Goal: Task Accomplishment & Management: Complete application form

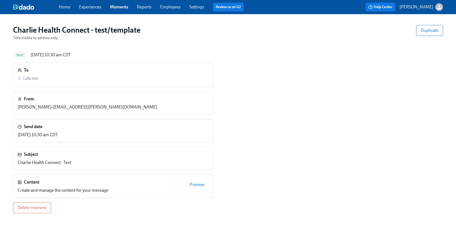
click at [115, 7] on link "Moments" at bounding box center [119, 6] width 18 height 5
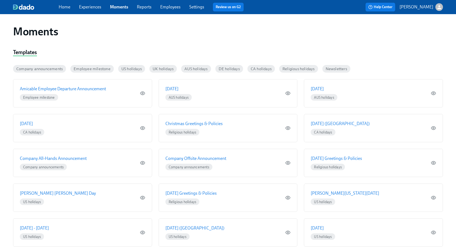
click at [93, 6] on link "Experiences" at bounding box center [90, 6] width 22 height 5
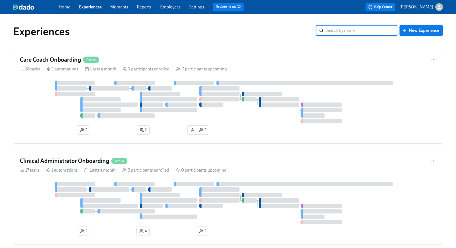
click at [419, 31] on span "New Experience" at bounding box center [421, 30] width 36 height 5
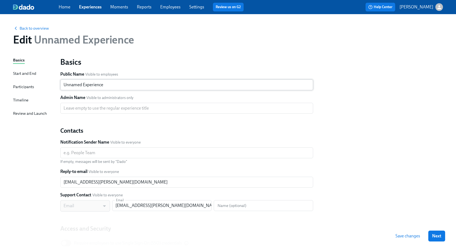
click at [105, 84] on input "Unnamed Experience" at bounding box center [186, 84] width 253 height 11
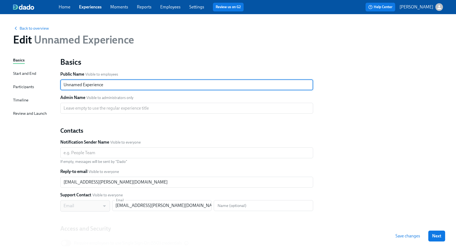
click at [105, 84] on input "Unnamed Experience" at bounding box center [186, 84] width 253 height 11
type input "R"
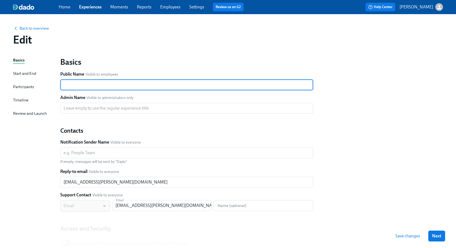
type input "A"
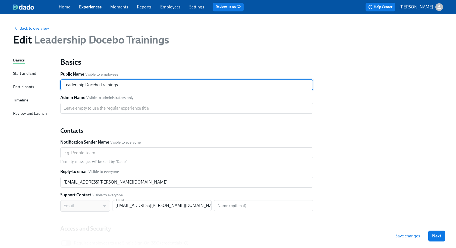
click at [85, 86] on input "Leadership Docebo Trainings" at bounding box center [186, 84] width 253 height 11
type input "Leadership Mandatory Docebo Trainings"
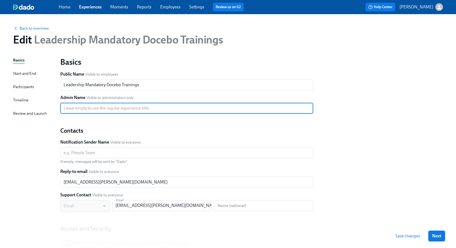
click at [122, 109] on input "text" at bounding box center [186, 108] width 253 height 11
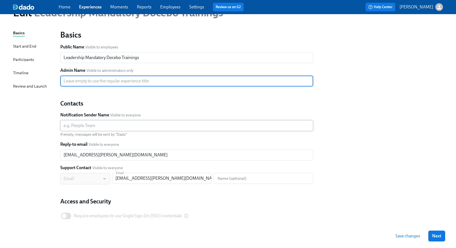
scroll to position [39, 0]
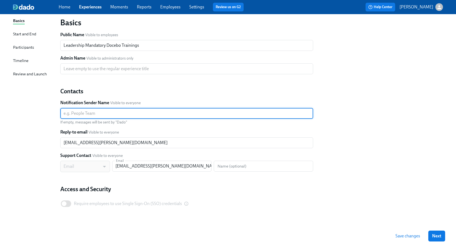
click at [102, 113] on input "text" at bounding box center [186, 113] width 253 height 11
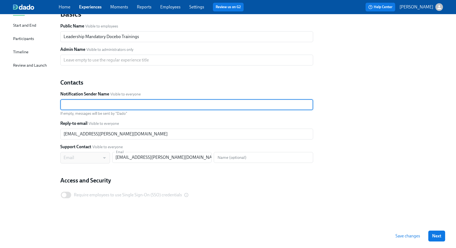
scroll to position [48, 0]
drag, startPoint x: 111, startPoint y: 103, endPoint x: 58, endPoint y: 100, distance: 52.5
click at [58, 100] on div "Basics Public Name Visible to employees Leadership Mandatory Docebo Trainings ​…" at bounding box center [186, 110] width 259 height 211
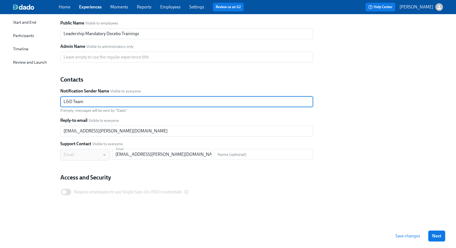
type input "L&D Team"
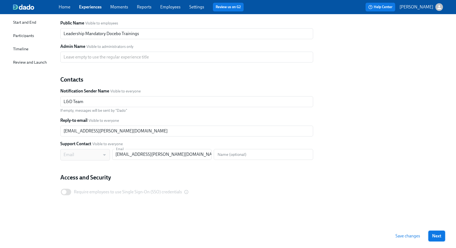
click at [435, 236] on span "Next" at bounding box center [436, 235] width 9 height 5
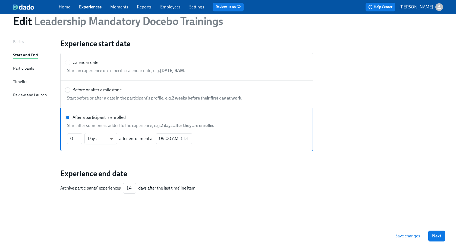
scroll to position [18, 0]
click at [438, 236] on span "Next" at bounding box center [436, 235] width 9 height 5
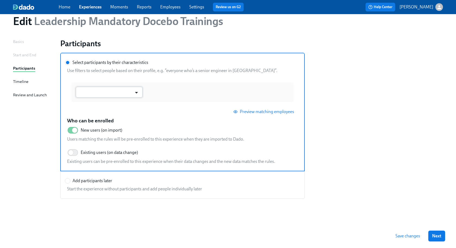
click at [136, 91] on icon "Open" at bounding box center [136, 92] width 7 height 7
click at [170, 83] on div "​" at bounding box center [182, 92] width 222 height 20
click at [70, 65] on input "Select participants by their characteristics" at bounding box center [67, 62] width 5 height 5
click at [70, 180] on input "Add participants later" at bounding box center [67, 180] width 5 height 5
radio input "true"
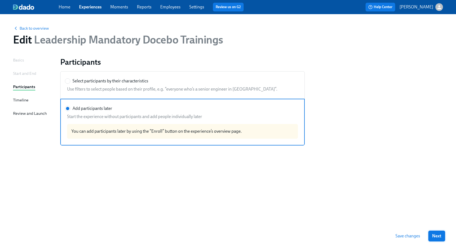
click at [435, 235] on span "Next" at bounding box center [436, 235] width 9 height 5
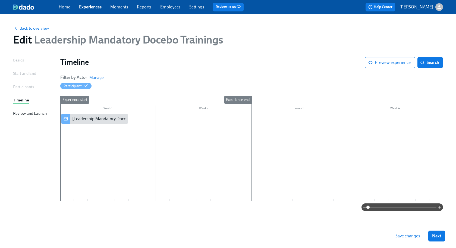
click at [162, 122] on div at bounding box center [251, 156] width 383 height 87
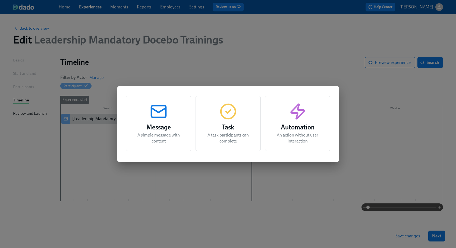
click at [228, 125] on h3 "Task" at bounding box center [228, 127] width 52 height 10
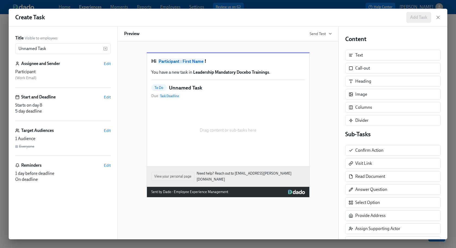
click at [181, 91] on h5 "Unnamed Task" at bounding box center [185, 87] width 33 height 7
click at [368, 56] on div "Text" at bounding box center [393, 55] width 96 height 11
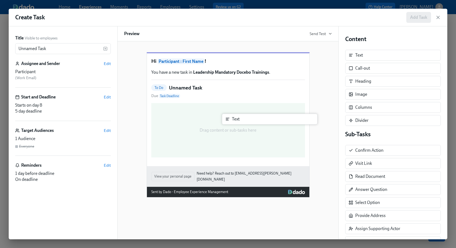
drag, startPoint x: 355, startPoint y: 59, endPoint x: 229, endPoint y: 124, distance: 141.2
click at [229, 124] on div "Title Visible to employees Unnamed Task ​ Assignee and Sender Edit Participant …" at bounding box center [228, 132] width 438 height 213
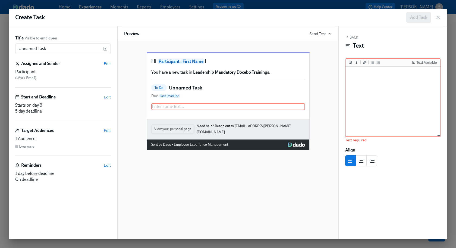
click at [185, 91] on h5 "Unnamed Task" at bounding box center [185, 87] width 33 height 7
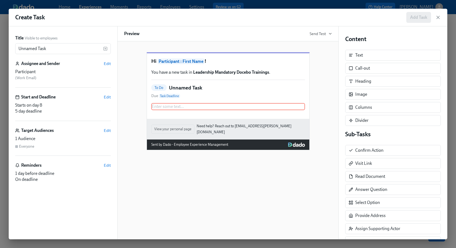
click at [184, 91] on h5 "Unnamed Task" at bounding box center [185, 87] width 33 height 7
click at [23, 50] on input "Unnamed Task" at bounding box center [59, 48] width 88 height 11
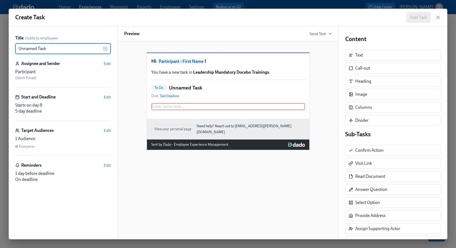
click at [23, 50] on input "Unnamed Task" at bounding box center [59, 48] width 88 height 11
click at [159, 110] on div "Enter some text ... Duplicate Delete" at bounding box center [228, 106] width 154 height 7
type input "Q3 Hiring Best Practices"
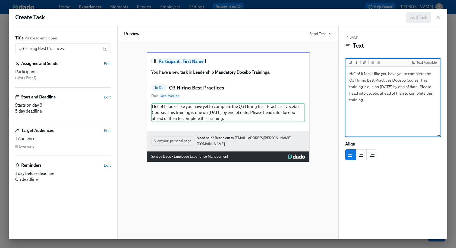
drag, startPoint x: 431, startPoint y: 72, endPoint x: 412, endPoint y: 80, distance: 21.3
click at [412, 80] on textarea "Hello! It looks like you have yet to complete the Q3 Hiring Best Practices Doce…" at bounding box center [392, 102] width 93 height 68
click at [364, 63] on icon "Add a link" at bounding box center [364, 62] width 3 height 3
click at [423, 81] on textarea "Hello! It looks like you have yet to complete the [Q3 Hiring Best Practices Doc…" at bounding box center [392, 102] width 93 height 68
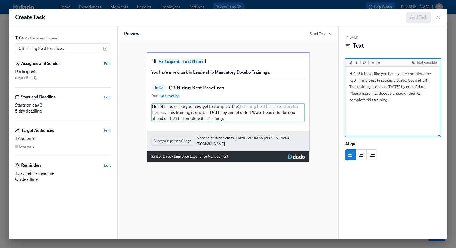
paste textarea "[URL][DOMAIN_NAME]"
click at [385, 124] on textarea "Hello! It looks like you have yet to complete the [Q3 Hiring Best Practices Doc…" at bounding box center [392, 102] width 93 height 68
type textarea "Hello! It looks like you have yet to complete the [Q3 Hiring Best Practices Doc…"
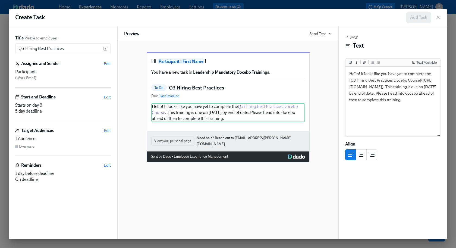
click at [354, 37] on button "Back" at bounding box center [351, 37] width 13 height 4
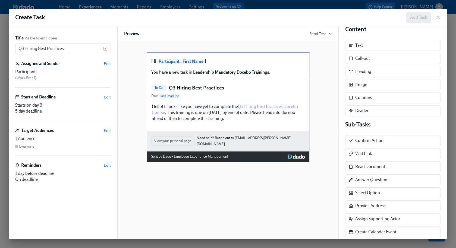
scroll to position [12, 0]
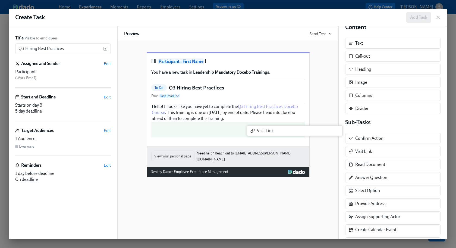
drag, startPoint x: 376, startPoint y: 154, endPoint x: 276, endPoint y: 133, distance: 102.6
click at [276, 133] on div "Title Visible to employees Q3 Hiring Best Practices ​ Assignee and Sender Edit …" at bounding box center [228, 132] width 438 height 213
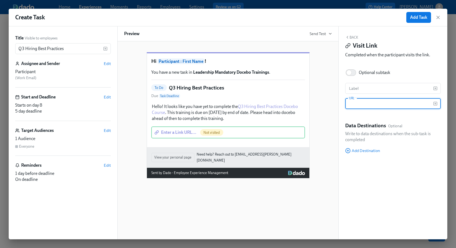
type input "[URL][DOMAIN_NAME]"
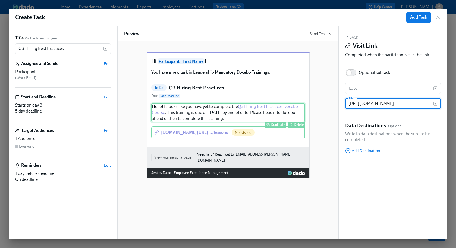
click at [239, 122] on div "Hello! It looks like you have yet to complete the Q3 Hiring Best Practices Doce…" at bounding box center [228, 112] width 154 height 19
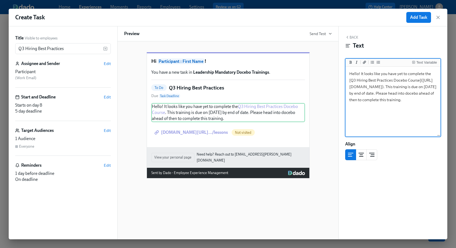
click at [400, 82] on textarea "Hello! It looks like you have yet to complete the [Q3 Hiring Best Practices Doc…" at bounding box center [392, 102] width 93 height 68
click at [419, 80] on textarea "Hello! It looks like you have yet to complete the [Q3 Hiring Best Practices Doc…" at bounding box center [392, 102] width 93 height 68
click at [350, 80] on textarea "Hello! It looks like you have yet to complete the [Q3 Hiring Best Practices Doc…" at bounding box center [392, 102] width 93 height 68
drag, startPoint x: 361, startPoint y: 86, endPoint x: 380, endPoint y: 98, distance: 22.4
click at [380, 98] on textarea "Hello! It looks like you have yet to complete the Q3 Hiring Best Practices Doce…" at bounding box center [392, 102] width 93 height 68
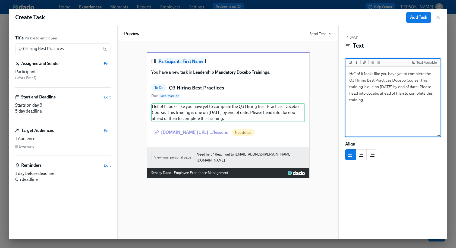
type textarea "Hello! It looks like you have yet to complete the Q3 Hiring Best Practices Doce…"
click at [351, 37] on button "Back" at bounding box center [351, 37] width 13 height 4
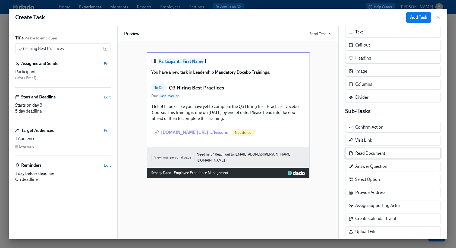
scroll to position [23, 0]
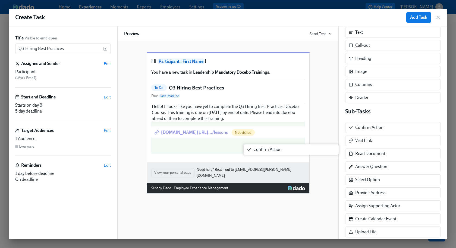
drag, startPoint x: 389, startPoint y: 127, endPoint x: 286, endPoint y: 149, distance: 105.2
click at [286, 149] on div "Title Visible to employees Q3 Hiring Best Practices ​ Assignee and Sender Edit …" at bounding box center [228, 132] width 438 height 213
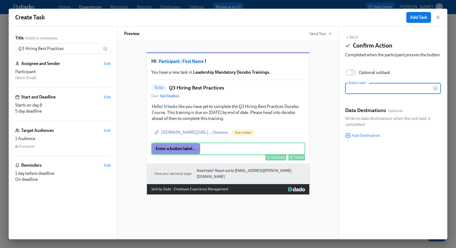
click at [177, 154] on div "Enter a button label... Duplicate Delete" at bounding box center [228, 149] width 154 height 12
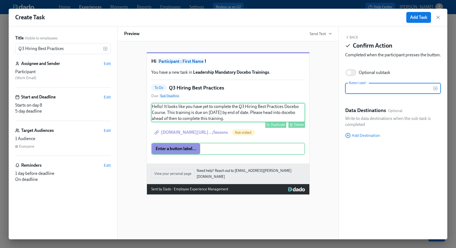
click at [215, 116] on div "Hello! It looks like you have yet to complete the Q3 Hiring Best Practices Doce…" at bounding box center [228, 112] width 154 height 19
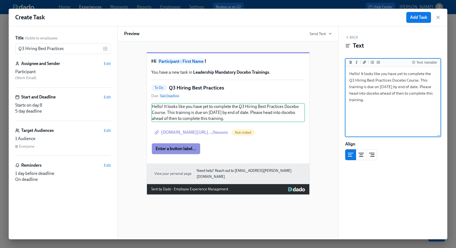
drag, startPoint x: 412, startPoint y: 81, endPoint x: 431, endPoint y: 74, distance: 20.9
click at [431, 74] on textarea "Hello! It looks like you have yet to complete the Q3 Hiring Best Practices Doce…" at bounding box center [392, 102] width 93 height 68
click at [364, 63] on icon "Add a link" at bounding box center [364, 62] width 3 height 3
click at [424, 80] on textarea "Hello! It looks like you have yet to complete the [Q3 Hiring Best Practices Doc…" at bounding box center [392, 102] width 93 height 68
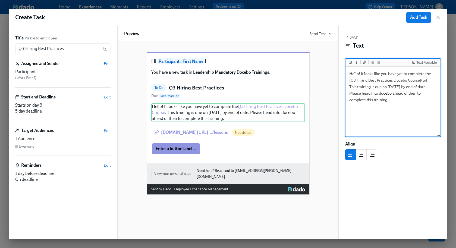
paste textarea "[URL][DOMAIN_NAME]"
click at [413, 113] on textarea "Hello! It looks like you have yet to complete the [Q3 Hiring Best Practices Doc…" at bounding box center [392, 102] width 93 height 68
type textarea "Hello! It looks like you have yet to complete the [Q3 Hiring Best Practices Doc…"
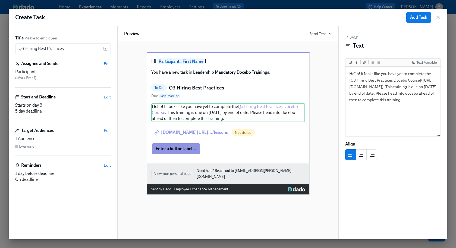
click at [348, 39] on icon "button" at bounding box center [347, 37] width 4 height 4
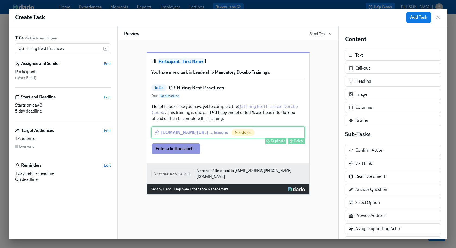
click at [291, 138] on div "[DOMAIN_NAME][URL]…/lessons Not visited Duplicate Delete" at bounding box center [228, 132] width 154 height 12
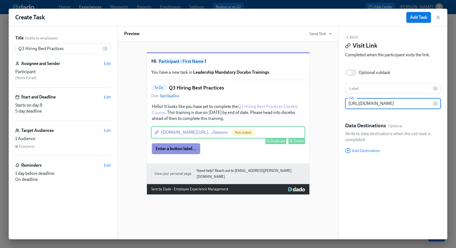
scroll to position [0, 0]
click at [296, 143] on div "Delete" at bounding box center [299, 141] width 10 height 4
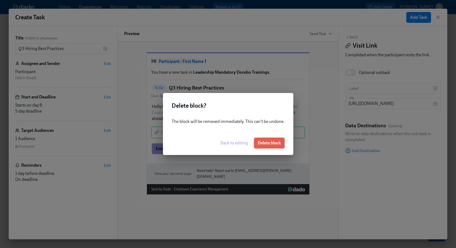
click at [277, 145] on span "Delete block" at bounding box center [269, 142] width 23 height 5
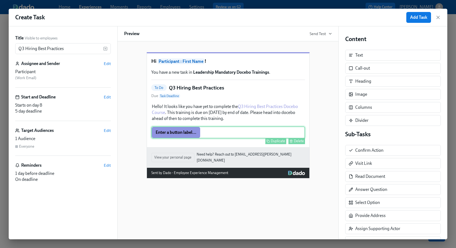
click at [179, 138] on div "Enter a button label... Duplicate Delete" at bounding box center [228, 132] width 154 height 12
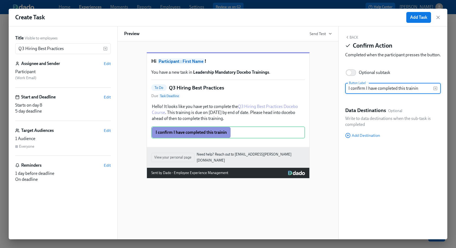
type input "I confirm I have completed this training"
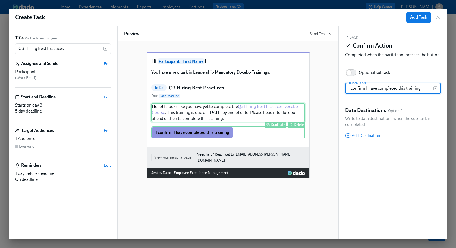
click at [239, 122] on div "Hello! It looks like you have yet to complete the Q3 Hiring Best Practices Doce…" at bounding box center [228, 112] width 154 height 19
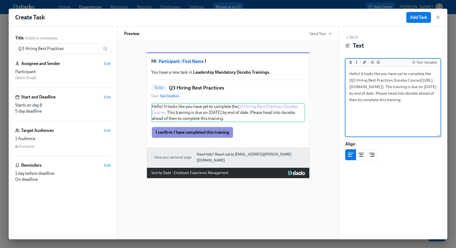
click at [426, 96] on textarea "Hello! It looks like you have yet to complete the [Q3 Hiring Best Practices Doc…" at bounding box center [392, 102] width 93 height 68
click at [422, 98] on textarea "Hello! It looks like you have yet to complete the [Q3 Hiring Best Practices Doc…" at bounding box center [392, 102] width 93 height 68
click at [408, 112] on textarea "Hello! It looks like you have yet to complete the [Q3 Hiring Best Practices Doc…" at bounding box center [392, 102] width 93 height 68
click at [380, 106] on textarea "Hello! It looks like you have yet to complete the [Q3 Hiring Best Practices Doc…" at bounding box center [392, 102] width 93 height 68
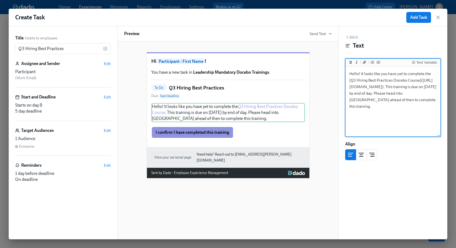
type textarea "Hello! It looks like you have yet to complete the [Q3 Hiring Best Practices Doc…"
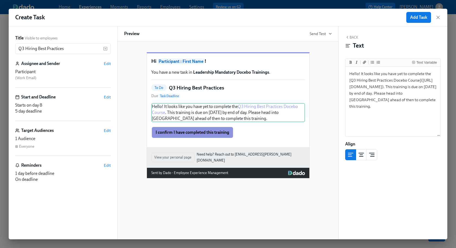
click at [192, 64] on span "Participant : First Name" at bounding box center [180, 61] width 47 height 6
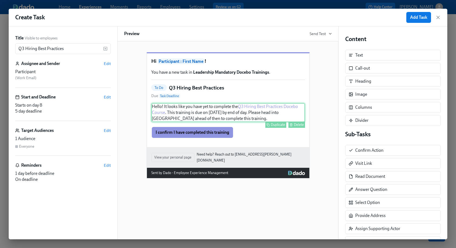
click at [169, 118] on div "Hello! It looks like you have yet to complete the Q3 Hiring Best Practices Doce…" at bounding box center [228, 112] width 154 height 19
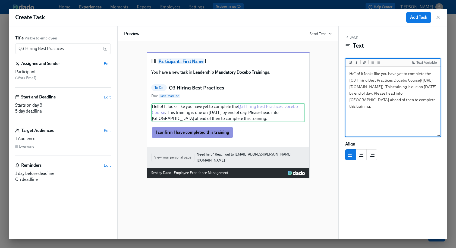
click at [360, 74] on textarea "Hello! It looks like you have yet to complete the [Q3 Hiring Best Practices Doc…" at bounding box center [392, 102] width 93 height 68
click at [355, 74] on textarea "Hello! It looks like you have yet to complete the [Q3 Hiring Best Practices Doc…" at bounding box center [392, 102] width 93 height 68
click at [358, 74] on textarea "Hello! It looks like you have yet to complete the [Q3 Hiring Best Practices Doc…" at bounding box center [392, 102] width 93 height 68
click at [416, 61] on div "Text Variable" at bounding box center [426, 63] width 21 height 4
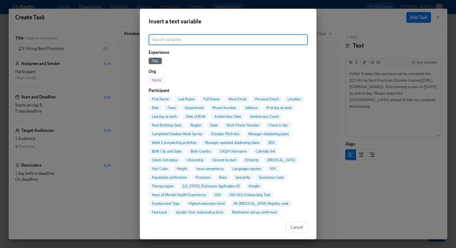
click at [160, 99] on span "First Name" at bounding box center [161, 99] width 24 height 4
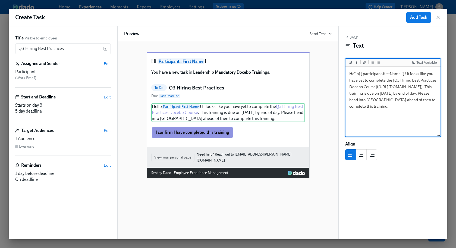
click at [357, 73] on textarea "Hello{{ participant.firstName }}! It looks like you have yet to complete the [Q…" at bounding box center [392, 102] width 93 height 68
type textarea "Hello {{ participant.firstName }}! It looks like you have yet to complete the […"
click at [359, 38] on div "Back Text" at bounding box center [393, 43] width 96 height 17
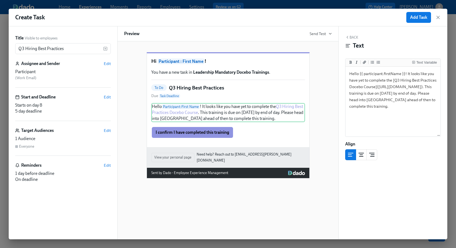
click at [352, 37] on button "Back" at bounding box center [351, 37] width 13 height 4
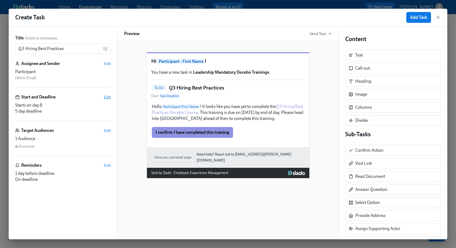
click at [106, 97] on span "Edit" at bounding box center [107, 96] width 7 height 5
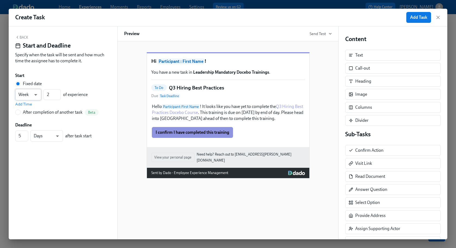
click at [27, 90] on body "Home Experiences Moments Reports Employees Settings Review us on G2 Help Center…" at bounding box center [228, 124] width 456 height 248
click at [24, 86] on li "Day" at bounding box center [28, 85] width 26 height 9
type input "d"
drag, startPoint x: 51, startPoint y: 96, endPoint x: 44, endPoint y: 96, distance: 6.8
click at [44, 96] on input "2" at bounding box center [51, 94] width 17 height 11
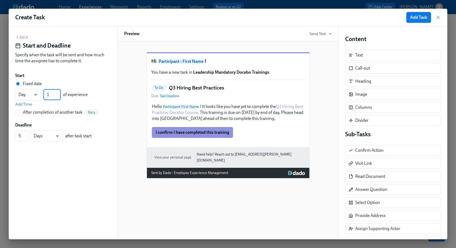
type input "1"
click at [35, 165] on div "Back Start and Deadline Specify when the task will be sent and how much time th…" at bounding box center [63, 132] width 109 height 213
click at [21, 136] on input "5" at bounding box center [21, 135] width 13 height 11
drag, startPoint x: 53, startPoint y: 96, endPoint x: 45, endPoint y: 95, distance: 7.6
click at [45, 95] on input "1" at bounding box center [51, 94] width 17 height 11
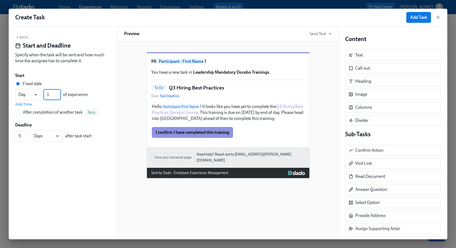
click at [49, 174] on div "Back Start and Deadline Specify when the task will be sent and how much time th…" at bounding box center [63, 132] width 109 height 213
drag, startPoint x: 25, startPoint y: 133, endPoint x: 20, endPoint y: 133, distance: 4.9
click at [20, 133] on input "6" at bounding box center [21, 135] width 13 height 11
click at [26, 137] on input "5" at bounding box center [21, 135] width 13 height 11
type input "4"
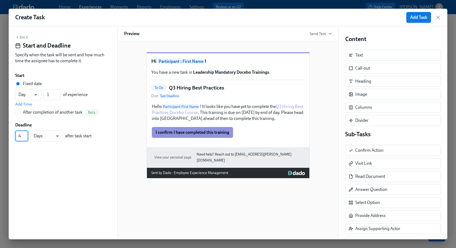
click at [26, 137] on input "4" at bounding box center [21, 135] width 13 height 11
click at [34, 179] on div "Back Start and Deadline Specify when the task will be sent and how much time th…" at bounding box center [63, 132] width 109 height 213
click at [24, 37] on button "Back" at bounding box center [21, 37] width 13 height 4
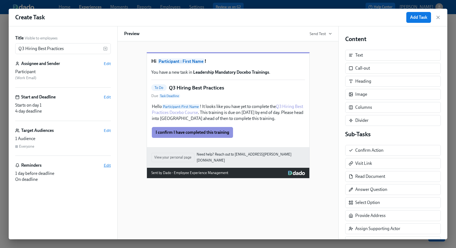
click at [106, 165] on span "Edit" at bounding box center [107, 164] width 7 height 5
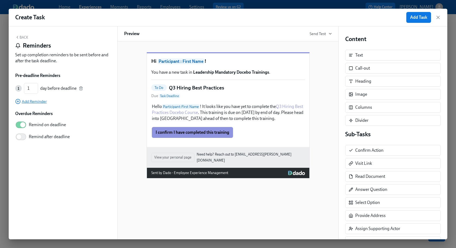
click at [19, 100] on icon "button" at bounding box center [17, 101] width 5 height 5
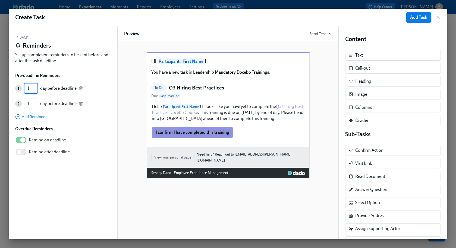
click at [30, 86] on input "1" at bounding box center [31, 88] width 14 height 11
type input "2"
click at [36, 87] on input "2" at bounding box center [31, 88] width 14 height 11
click at [36, 104] on input "1" at bounding box center [31, 103] width 14 height 11
click at [37, 105] on input "1" at bounding box center [31, 103] width 14 height 11
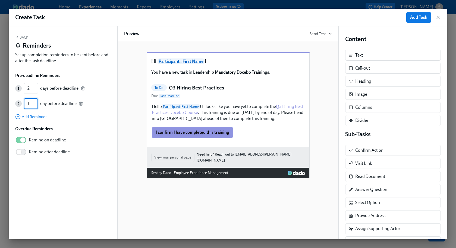
click at [34, 171] on div "Back Reminders Set up completion reminders to be sent before and after the task…" at bounding box center [63, 132] width 109 height 213
click at [80, 103] on icon "button" at bounding box center [81, 103] width 4 height 4
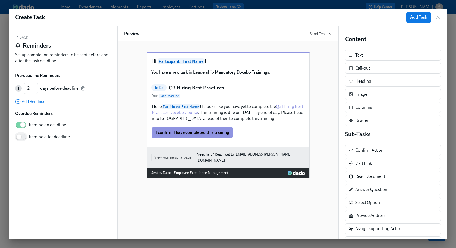
click at [19, 137] on input "Remind after deadline" at bounding box center [19, 137] width 36 height 12
checkbox input "true"
click at [46, 162] on input "4" at bounding box center [42, 161] width 15 height 11
click at [46, 162] on input "3" at bounding box center [42, 161] width 15 height 11
type input "2"
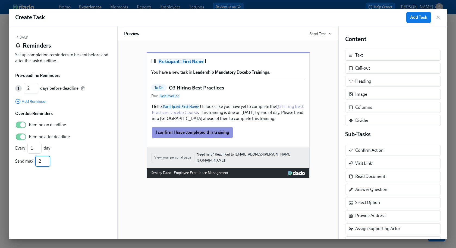
click at [46, 162] on input "2" at bounding box center [42, 161] width 15 height 11
click at [31, 197] on div "Back Reminders Set up completion reminders to be sent before and after the task…" at bounding box center [63, 132] width 109 height 213
type input "2"
click at [39, 147] on input "2" at bounding box center [34, 148] width 14 height 11
click at [33, 186] on div "Back Reminders Set up completion reminders to be sent before and after the task…" at bounding box center [63, 132] width 109 height 213
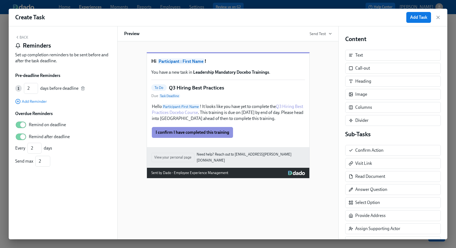
click at [24, 38] on button "Back" at bounding box center [21, 37] width 13 height 4
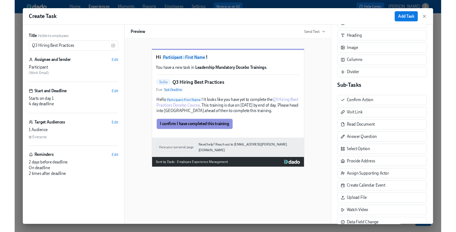
scroll to position [56, 0]
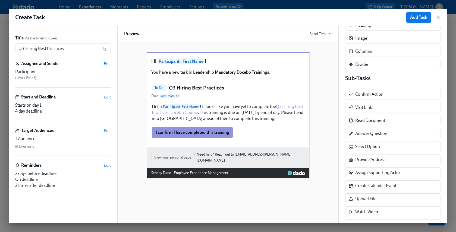
click at [421, 20] on button "Add Task" at bounding box center [418, 17] width 25 height 11
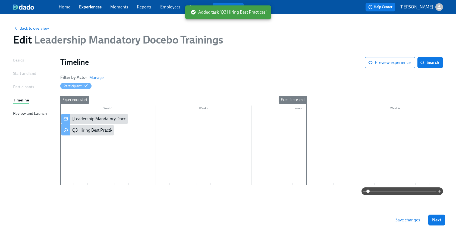
click at [399, 221] on span "Save changes" at bounding box center [407, 219] width 25 height 5
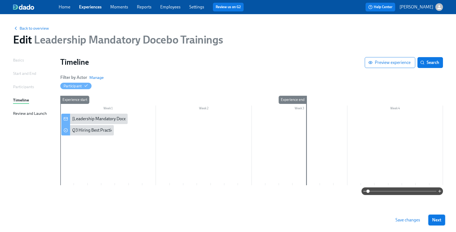
click at [437, 220] on span "Next" at bounding box center [436, 219] width 9 height 5
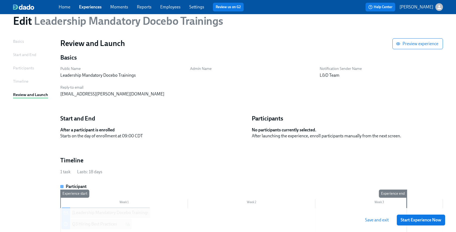
scroll to position [18, 0]
click at [24, 69] on div "Participants" at bounding box center [23, 68] width 21 height 6
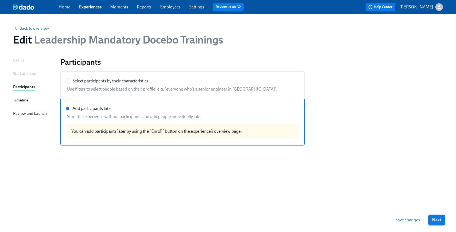
click at [25, 115] on div "Review and Launch" at bounding box center [30, 113] width 34 height 6
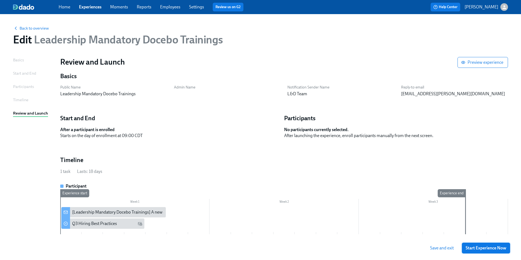
click at [456, 247] on span "Start Experience Now" at bounding box center [486, 247] width 41 height 5
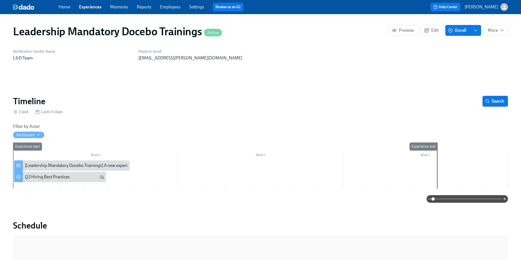
click at [167, 7] on link "Employees" at bounding box center [170, 6] width 20 height 5
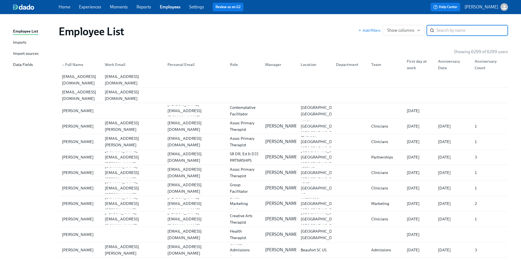
click at [26, 53] on div "Import sources" at bounding box center [26, 53] width 26 height 7
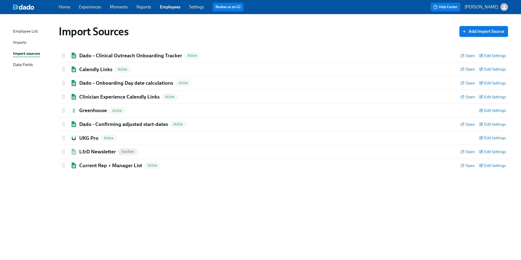
click at [456, 33] on span "Add Import Source" at bounding box center [483, 31] width 41 height 5
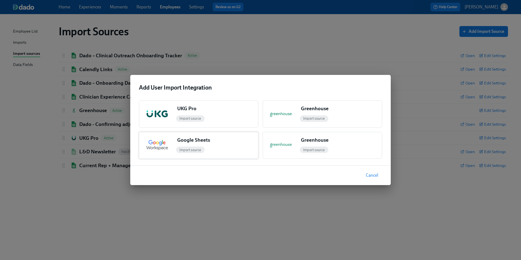
click at [189, 149] on span "Import source" at bounding box center [190, 150] width 29 height 4
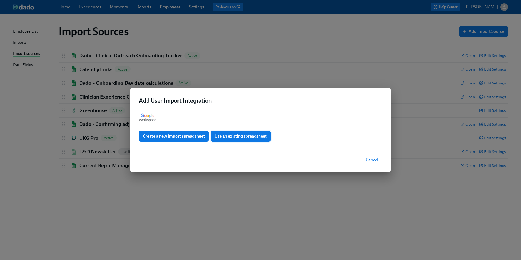
click at [236, 136] on span "Use an existing spreadsheet" at bounding box center [241, 136] width 52 height 5
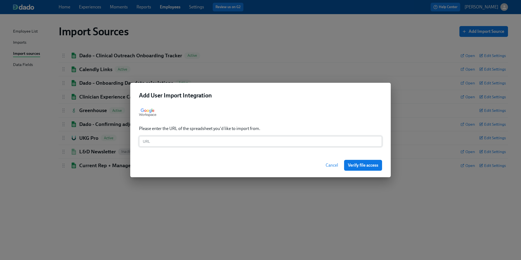
click at [167, 144] on input "text" at bounding box center [260, 141] width 243 height 11
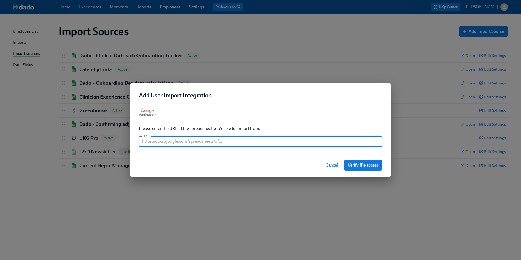
paste input "[URL][DOMAIN_NAME]"
type input "[URL][DOMAIN_NAME]"
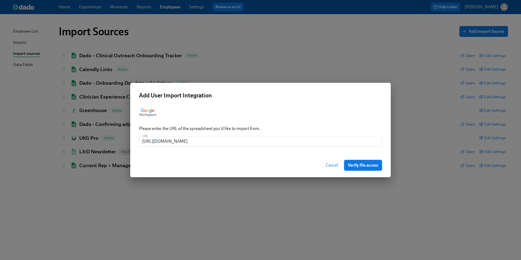
click at [357, 166] on span "Verify file access" at bounding box center [363, 165] width 30 height 5
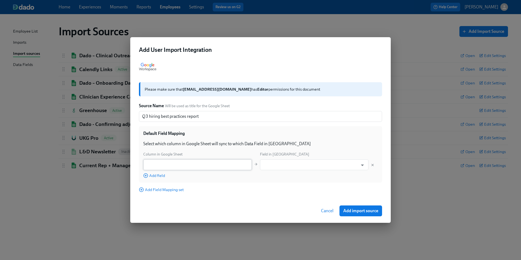
click at [210, 164] on input "text" at bounding box center [197, 164] width 109 height 11
type input "People Leader"
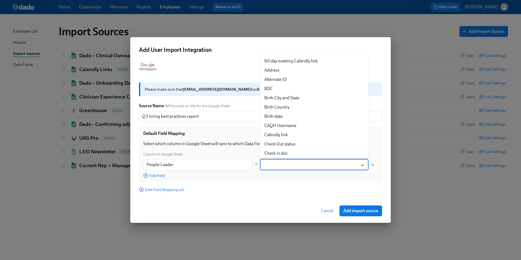
click at [277, 168] on input "text" at bounding box center [310, 164] width 95 height 11
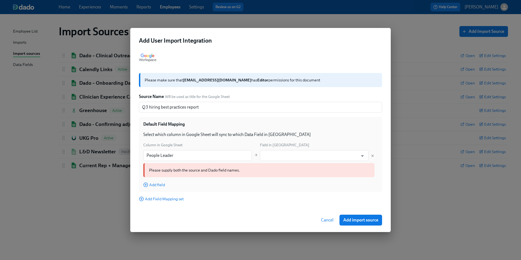
click at [282, 179] on div "Default Field Mapping Select which column in Google Sheet will sync to which Da…" at bounding box center [260, 154] width 243 height 75
click at [224, 153] on input "People Leader" at bounding box center [197, 155] width 109 height 11
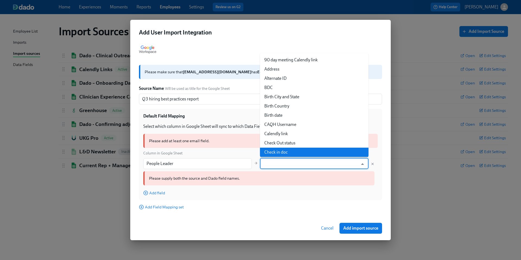
click at [317, 154] on body "Home Experiences Moments Reports Employees Settings Review us on G2 Help Center…" at bounding box center [260, 130] width 521 height 260
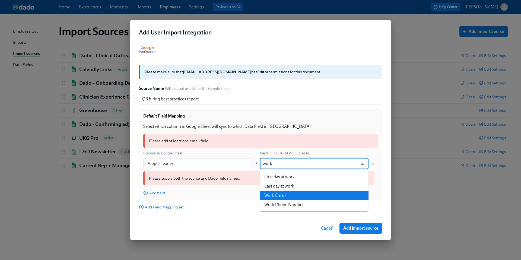
click at [293, 195] on li "Work Email" at bounding box center [314, 195] width 109 height 9
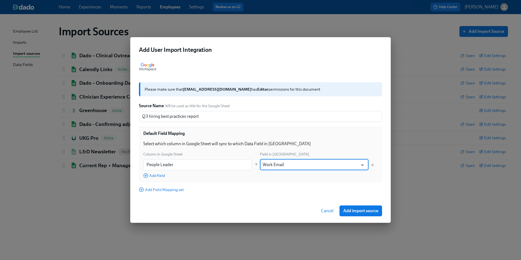
type input "Work Email"
click at [320, 189] on div "Add Field Mapping set" at bounding box center [260, 189] width 243 height 5
click at [358, 213] on span "Add import source" at bounding box center [360, 210] width 35 height 5
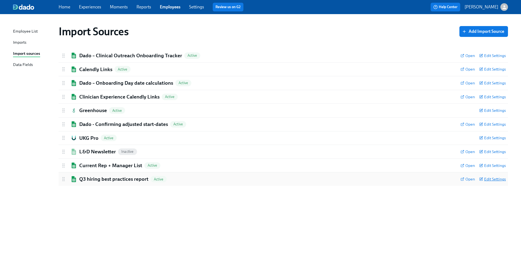
click at [456, 179] on span "Edit Settings" at bounding box center [492, 178] width 27 height 5
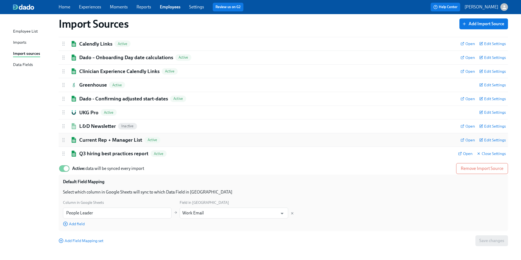
scroll to position [27, 0]
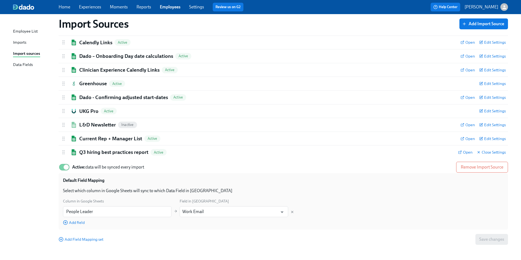
click at [93, 7] on link "Experiences" at bounding box center [90, 6] width 22 height 5
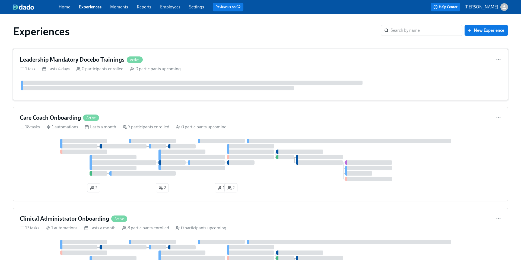
click at [102, 60] on h4 "Leadership Mandatory Docebo Trainings" at bounding box center [72, 60] width 105 height 8
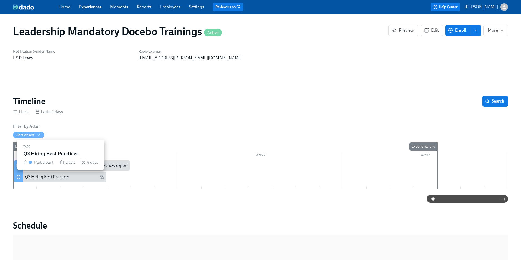
click at [73, 178] on div "Q3 Hiring Best Practices" at bounding box center [64, 177] width 79 height 6
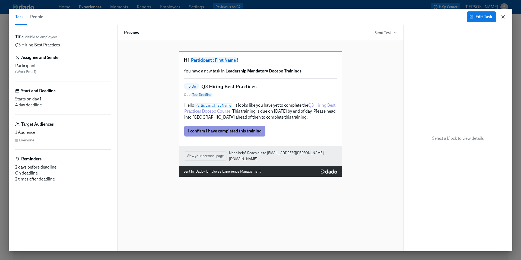
click at [456, 16] on icon "button" at bounding box center [503, 16] width 5 height 5
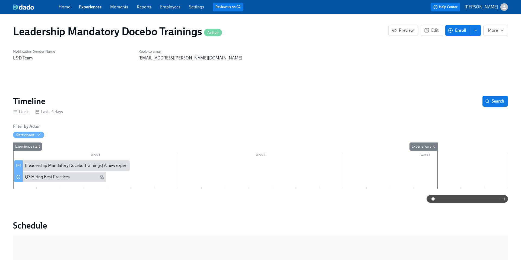
click at [456, 28] on span "Enroll" at bounding box center [457, 30] width 17 height 5
click at [456, 32] on icon "enroll" at bounding box center [476, 30] width 4 height 4
click at [456, 56] on span "Enrollment form" at bounding box center [461, 55] width 31 height 6
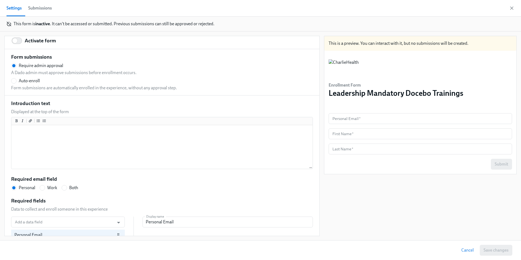
scroll to position [34, 0]
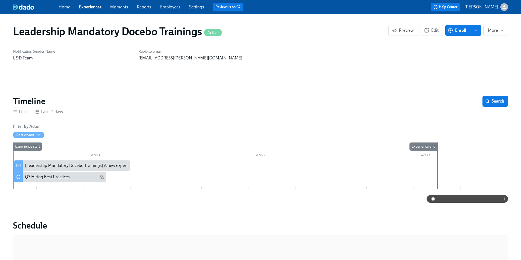
click at [456, 30] on icon "enroll" at bounding box center [476, 30] width 4 height 4
click at [456, 42] on span "Enroll manually" at bounding box center [461, 44] width 31 height 6
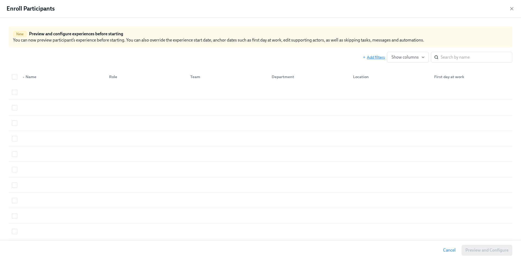
click at [381, 57] on span "Add filters" at bounding box center [374, 57] width 22 height 5
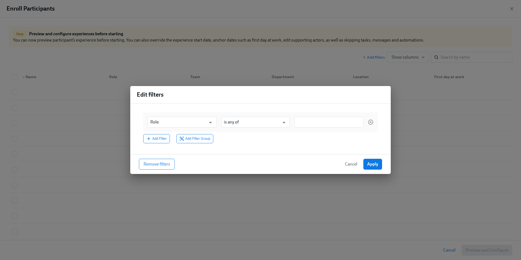
click at [348, 163] on span "Cancel" at bounding box center [351, 164] width 12 height 5
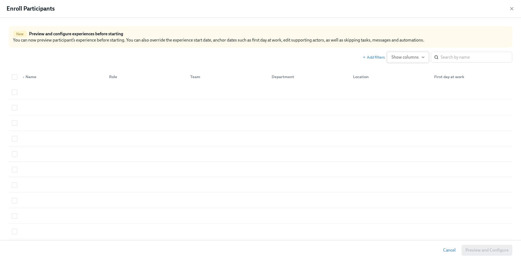
click at [406, 53] on button "Show columns" at bounding box center [408, 57] width 42 height 11
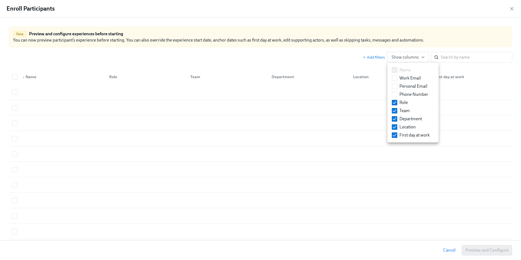
click at [456, 56] on div at bounding box center [260, 130] width 521 height 260
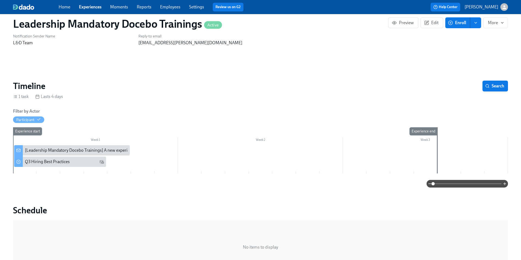
scroll to position [14, 0]
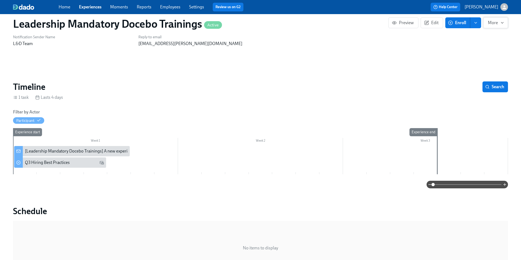
click at [456, 21] on icon "button" at bounding box center [502, 23] width 4 height 4
click at [420, 61] on div at bounding box center [260, 130] width 521 height 260
click at [174, 5] on link "Employees" at bounding box center [170, 6] width 20 height 5
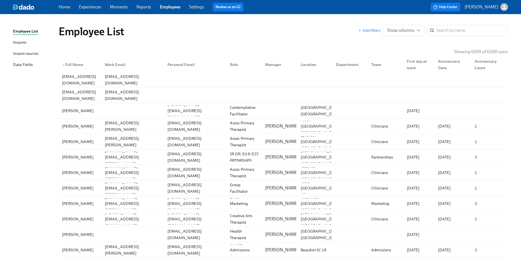
click at [21, 52] on div "Import sources" at bounding box center [26, 53] width 26 height 7
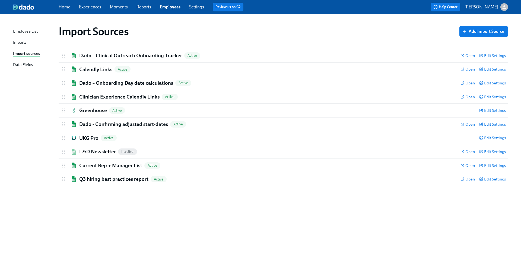
click at [19, 41] on div "Imports" at bounding box center [19, 42] width 13 height 7
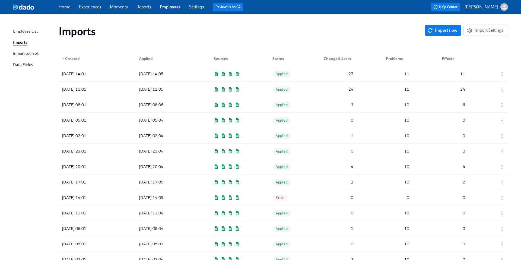
click at [25, 54] on div "Import sources" at bounding box center [26, 53] width 26 height 7
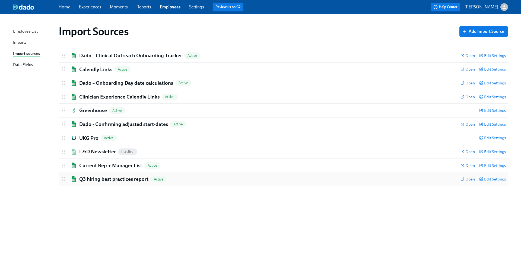
click at [62, 179] on icon at bounding box center [63, 178] width 5 height 5
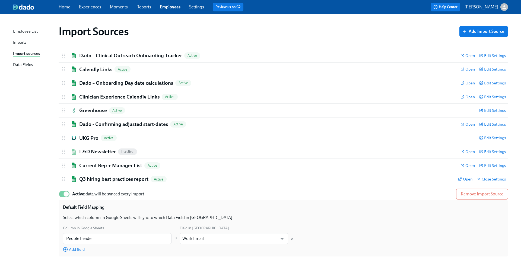
click at [28, 166] on div "Import Sources Add Import Source Dado – Clinical Outreach Onboarding Tracker Ac…" at bounding box center [260, 147] width 495 height 253
click at [90, 9] on link "Experiences" at bounding box center [90, 6] width 22 height 5
